Goal: Navigation & Orientation: Go to known website

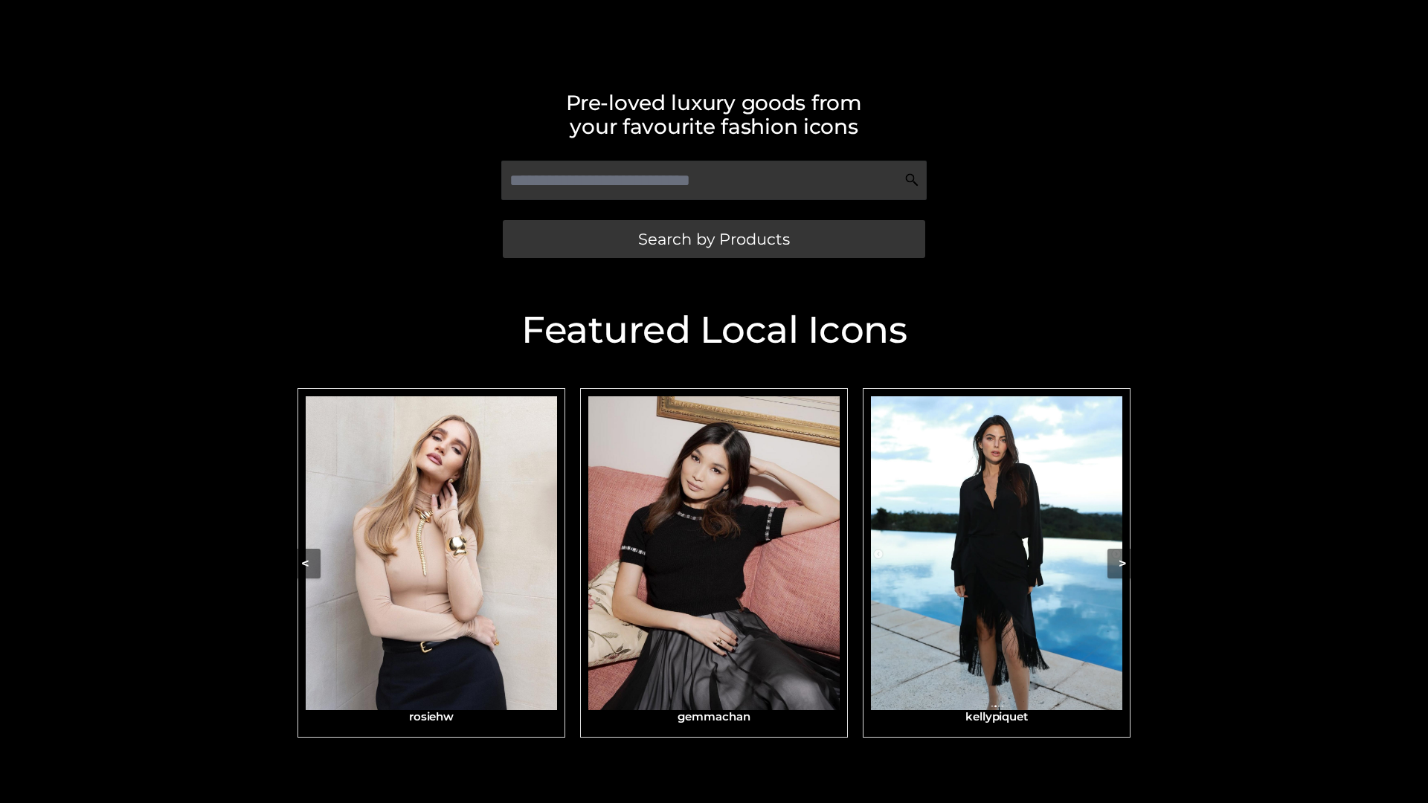
scroll to position [316, 0]
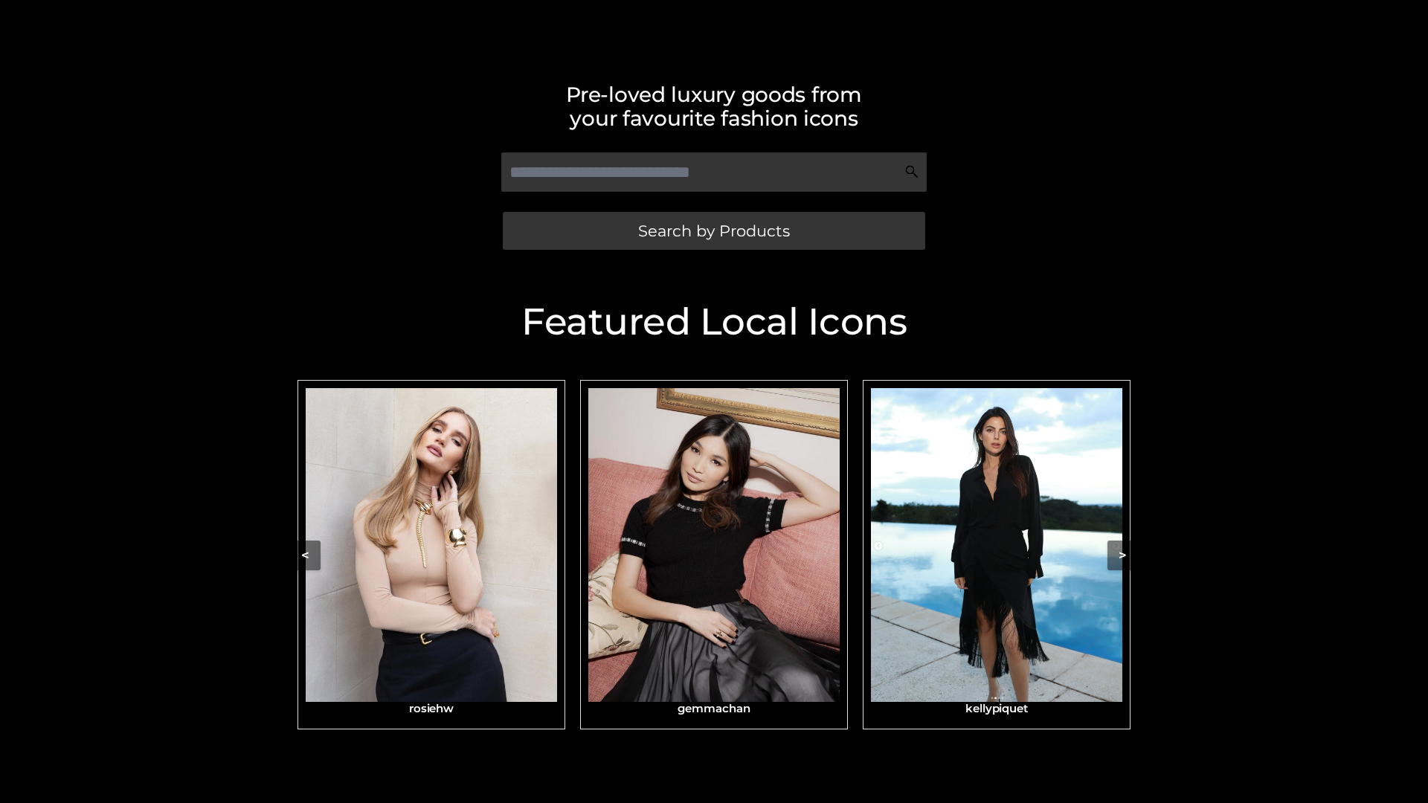
scroll to position [292, 0]
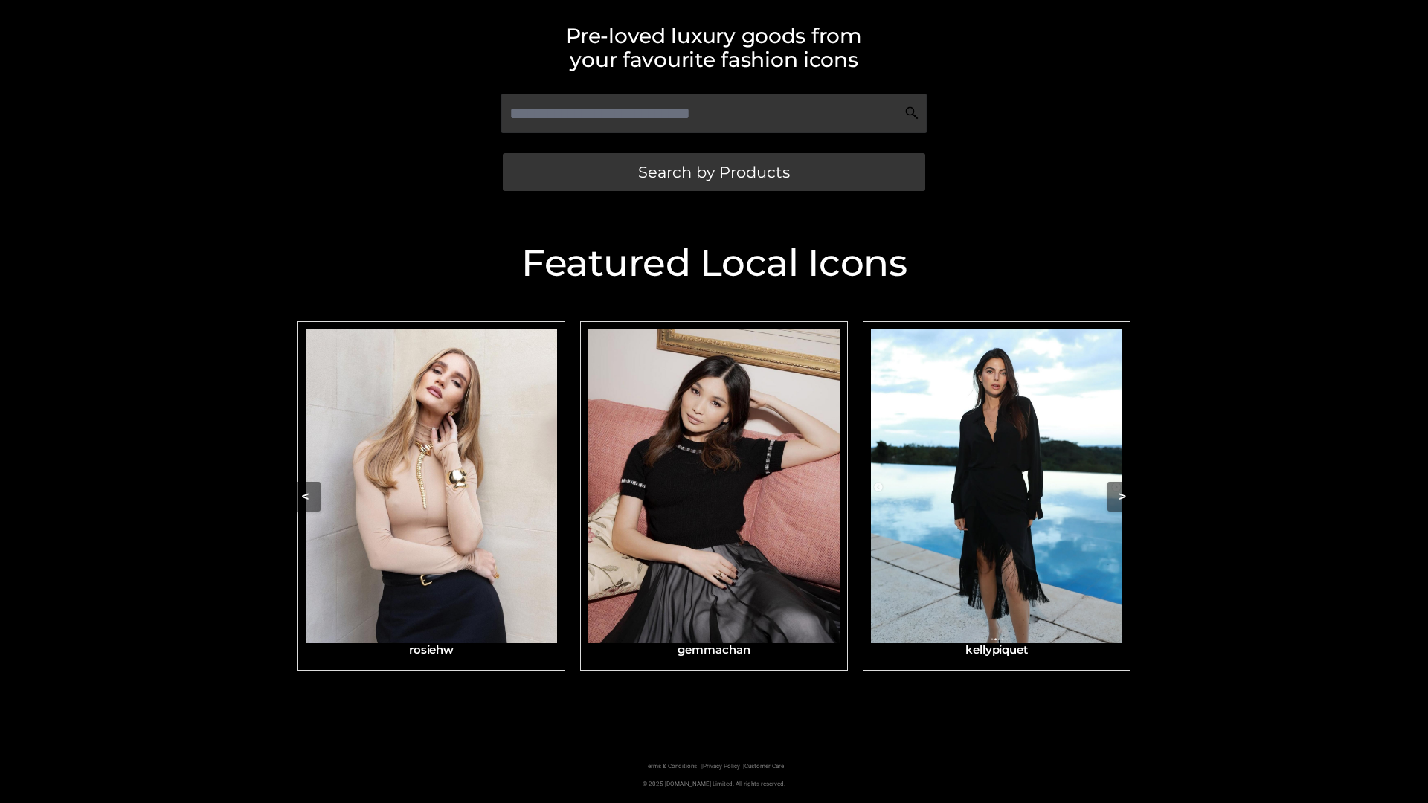
scroll to position [316, 0]
